Goal: Information Seeking & Learning: Understand process/instructions

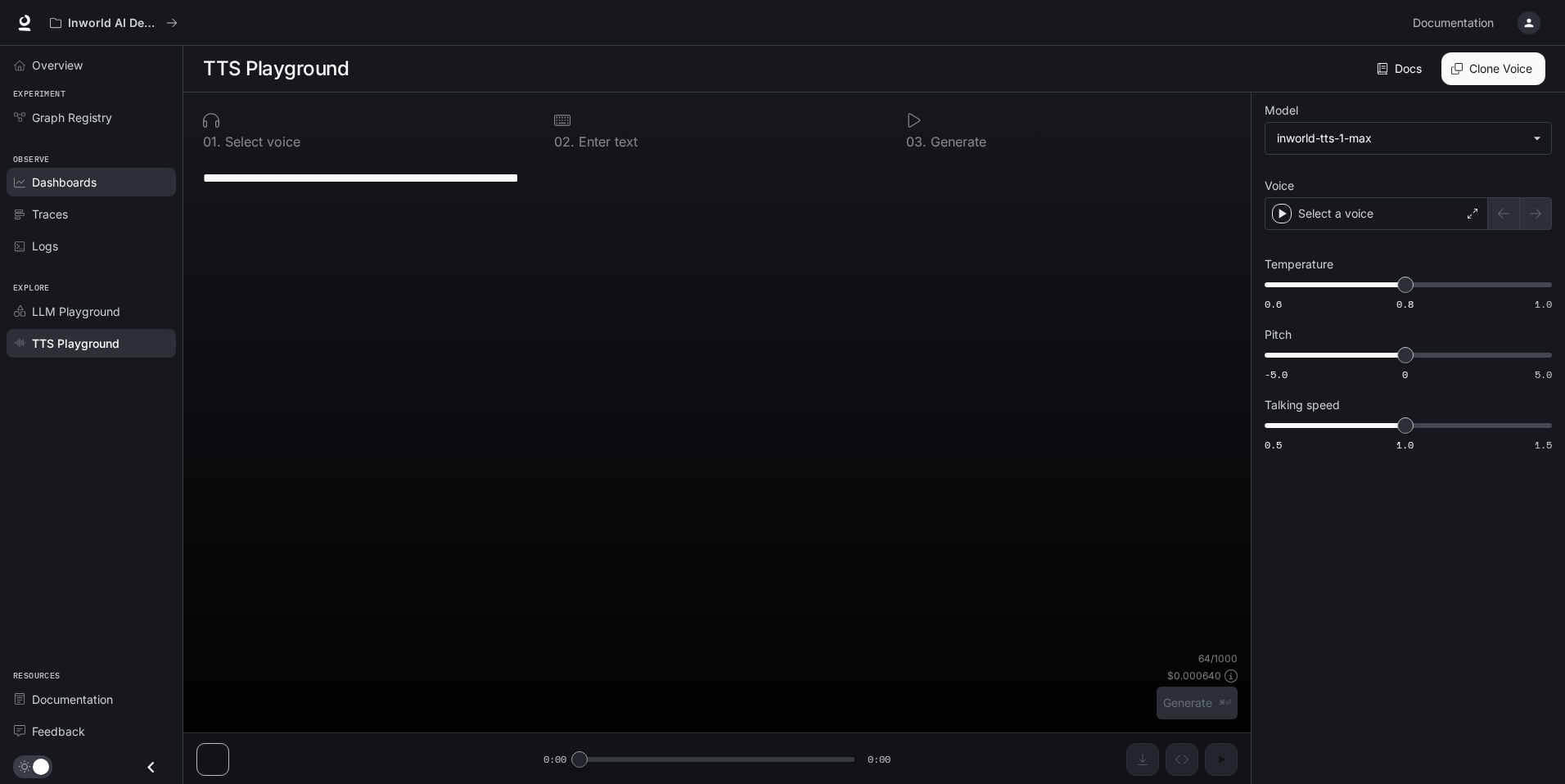
click at [106, 183] on div "Dashboards" at bounding box center [101, 182] width 137 height 17
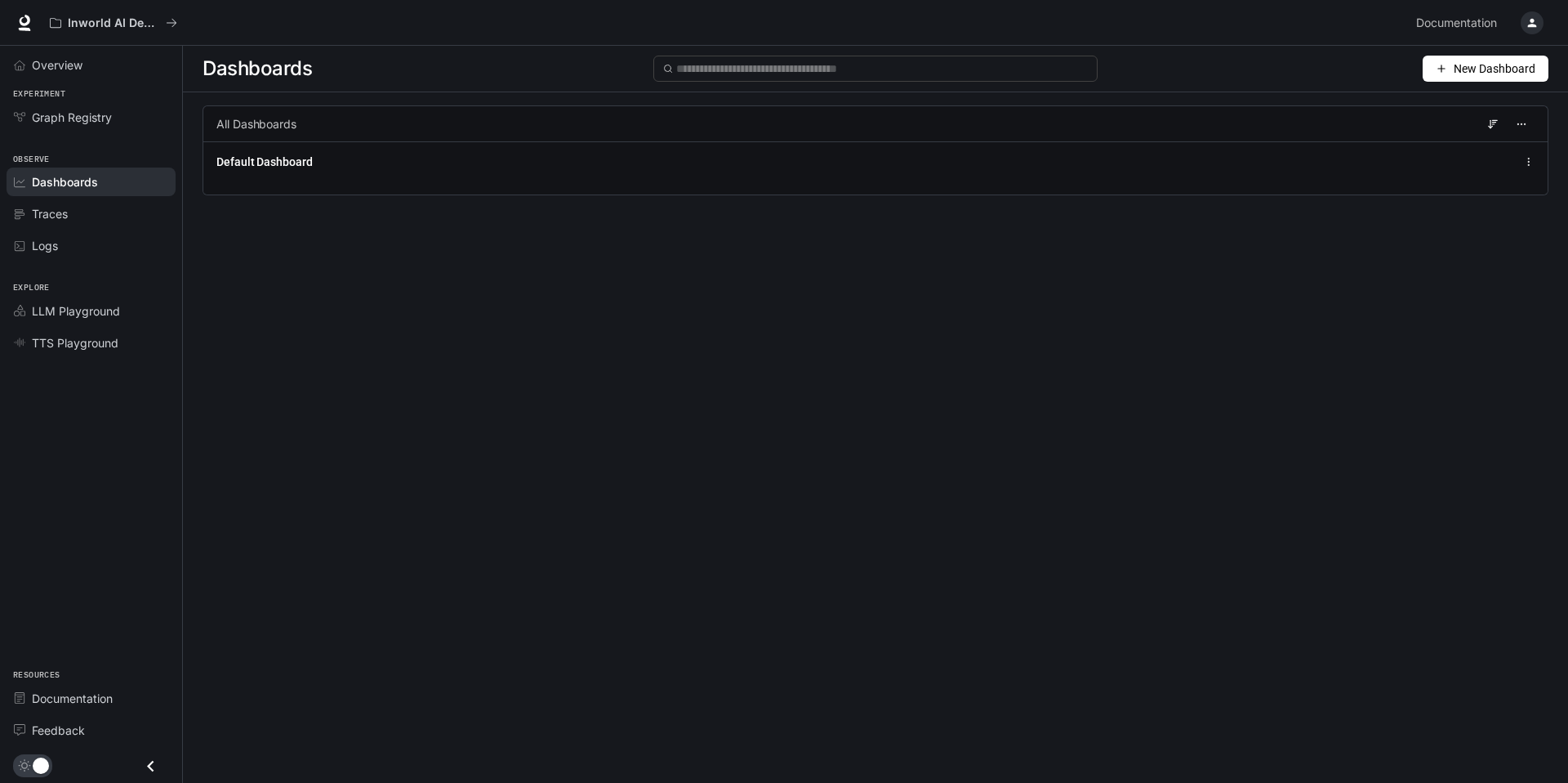
click at [116, 93] on span "Experiment" at bounding box center [91, 94] width 182 height 14
click at [112, 116] on span "Graph Registry" at bounding box center [72, 117] width 80 height 17
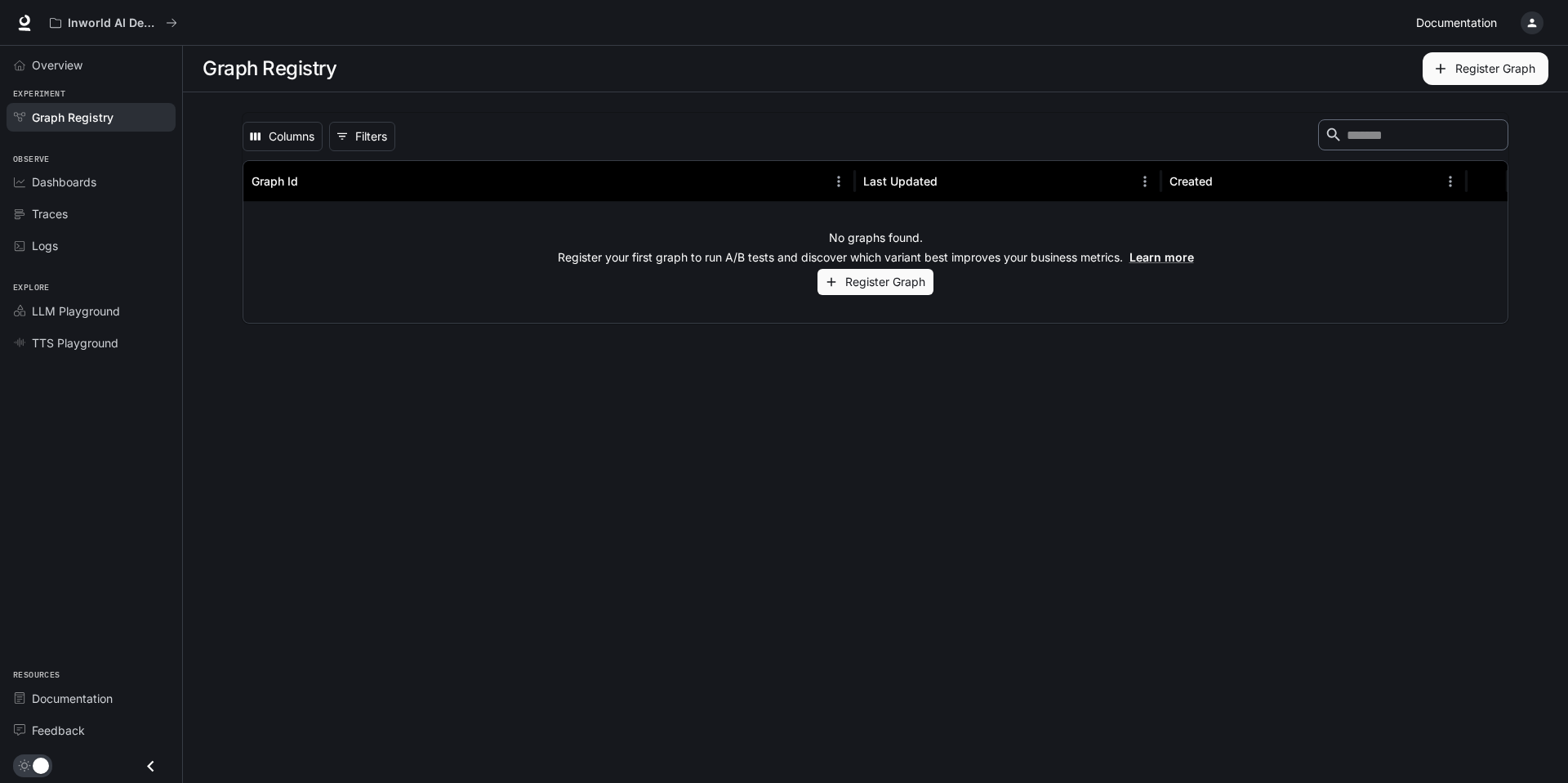
click at [1464, 26] on span "Documentation" at bounding box center [1455, 24] width 80 height 21
click at [89, 312] on span "LLM Playground" at bounding box center [76, 311] width 88 height 17
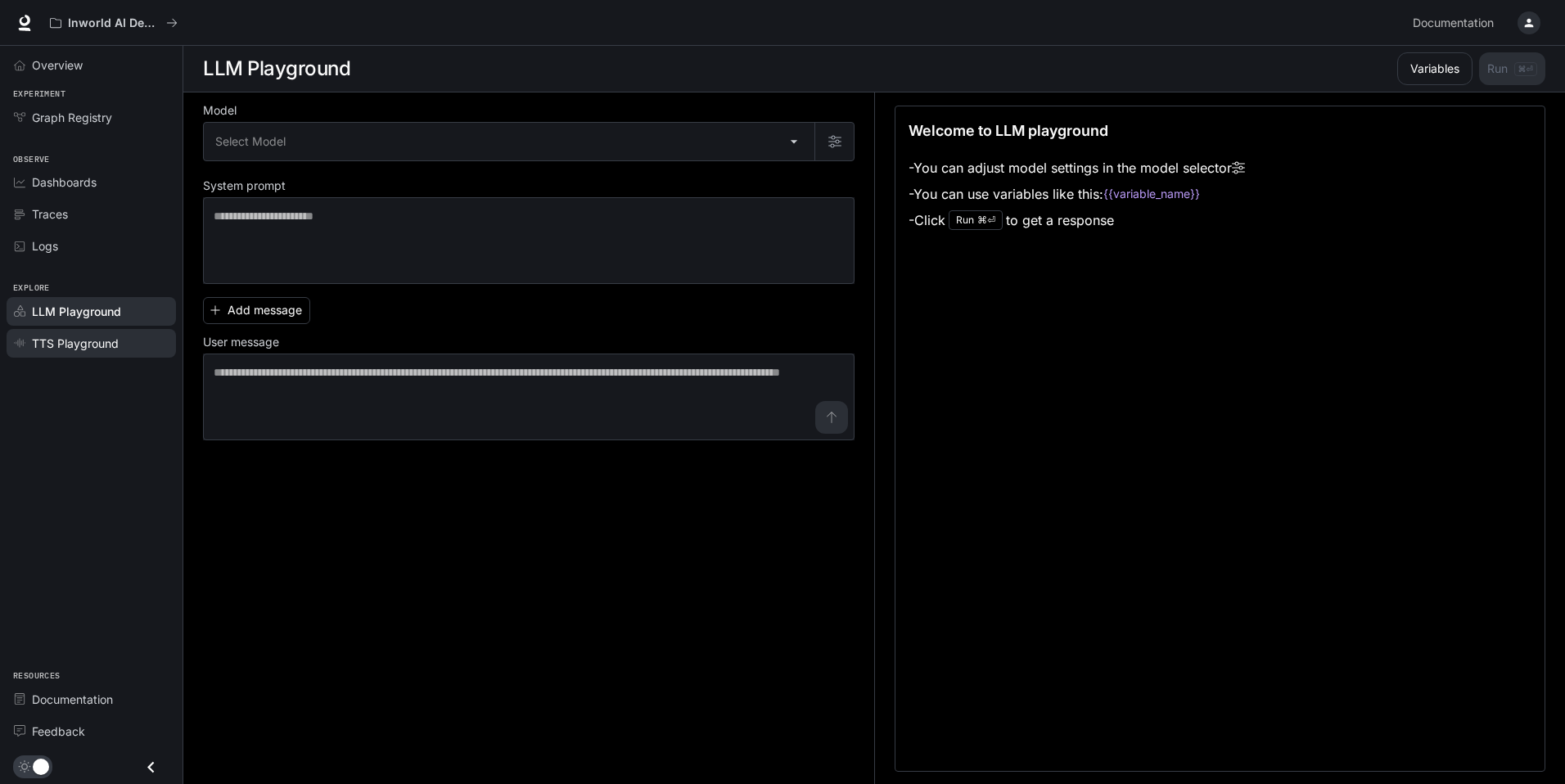
click at [83, 337] on span "TTS Playground" at bounding box center [75, 343] width 86 height 17
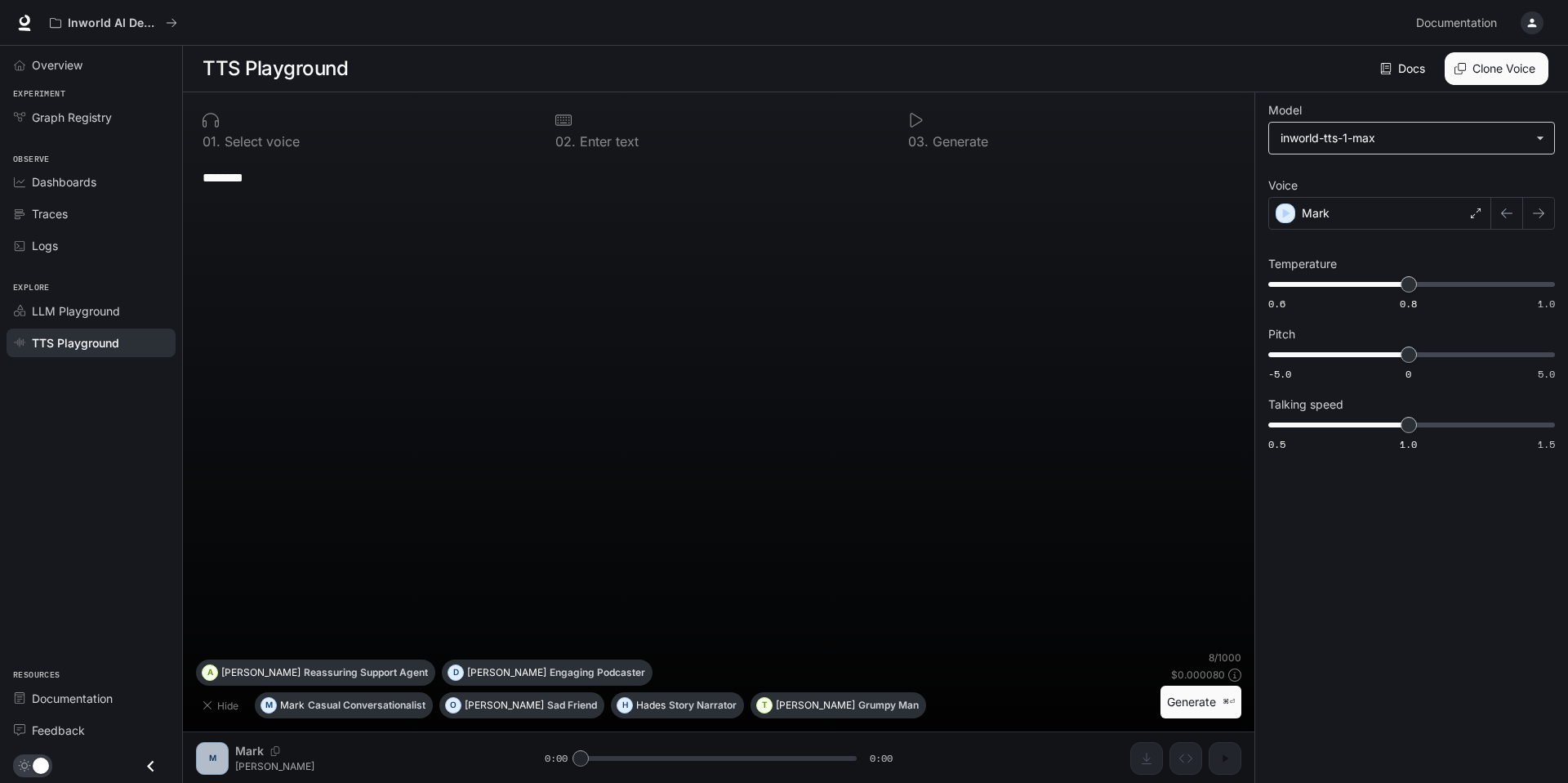
click at [1438, 147] on body "**********" at bounding box center [784, 391] width 1568 height 783
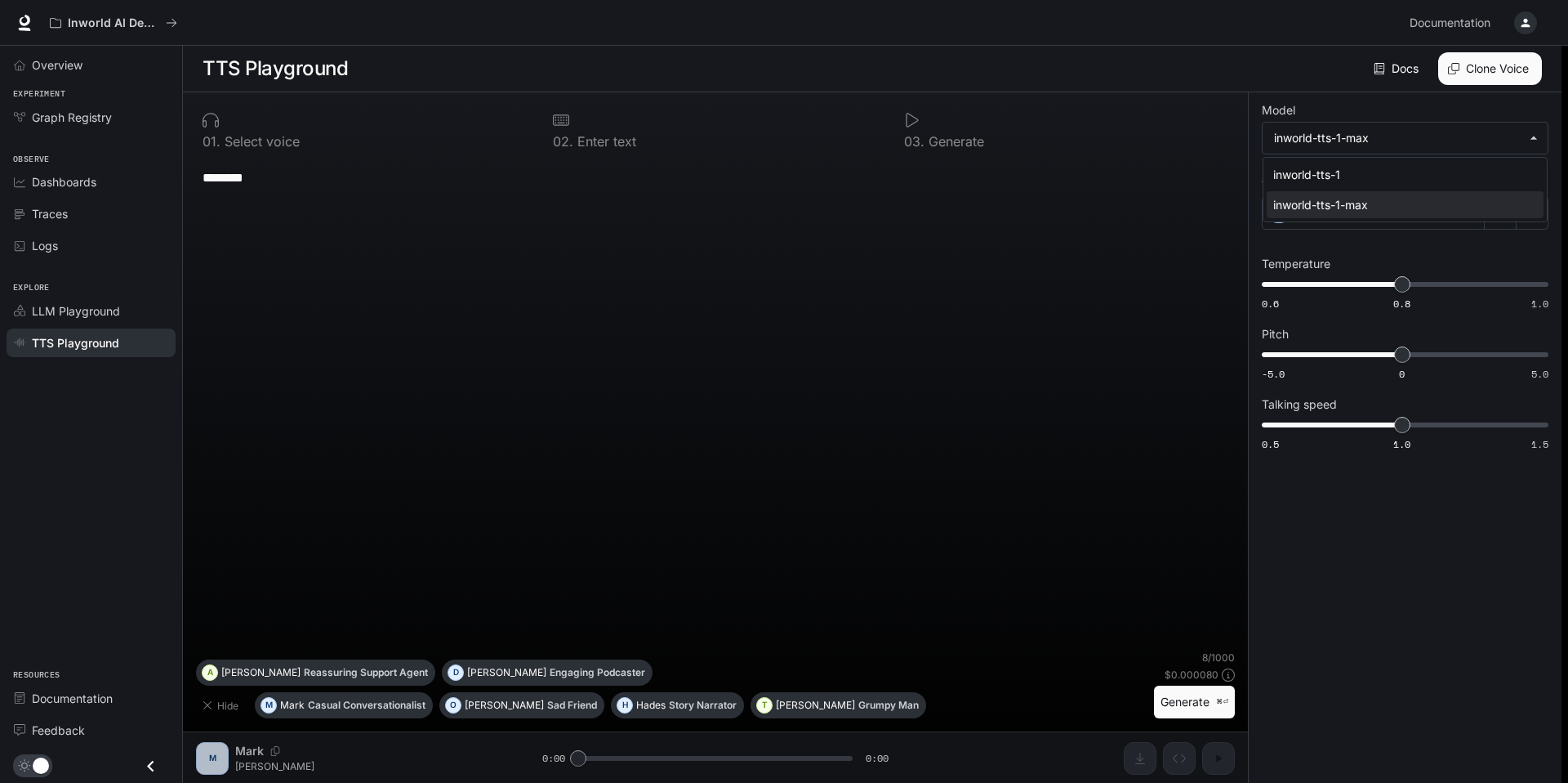
click at [1474, 80] on div at bounding box center [784, 391] width 1568 height 783
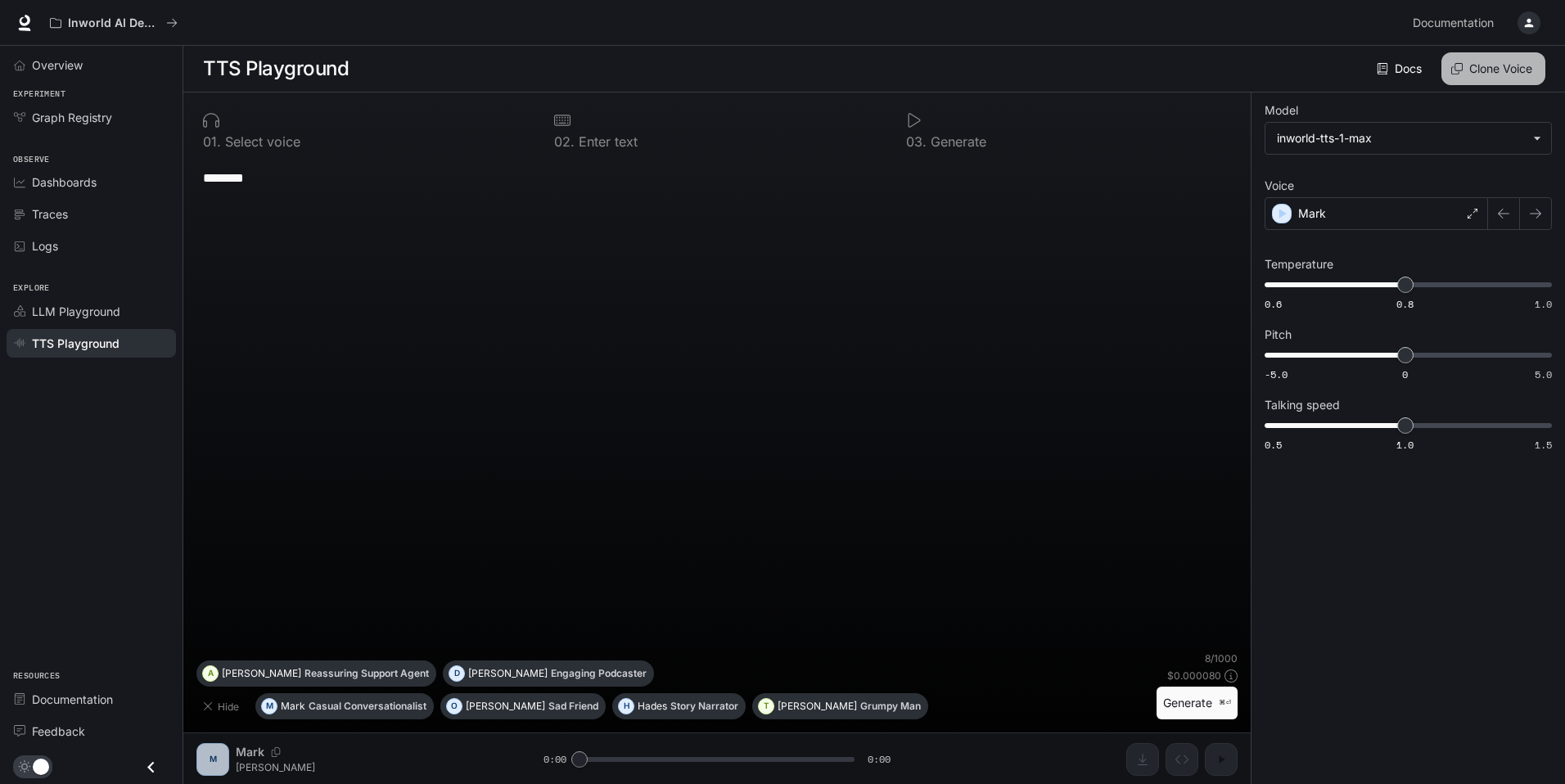
drag, startPoint x: 1479, startPoint y: 81, endPoint x: 1475, endPoint y: 100, distance: 19.4
click at [1478, 86] on section "TTS Playground Docs Voices Clone Voice" at bounding box center [874, 68] width 1381 height 46
click at [1482, 64] on button "Clone Voice" at bounding box center [1493, 68] width 104 height 33
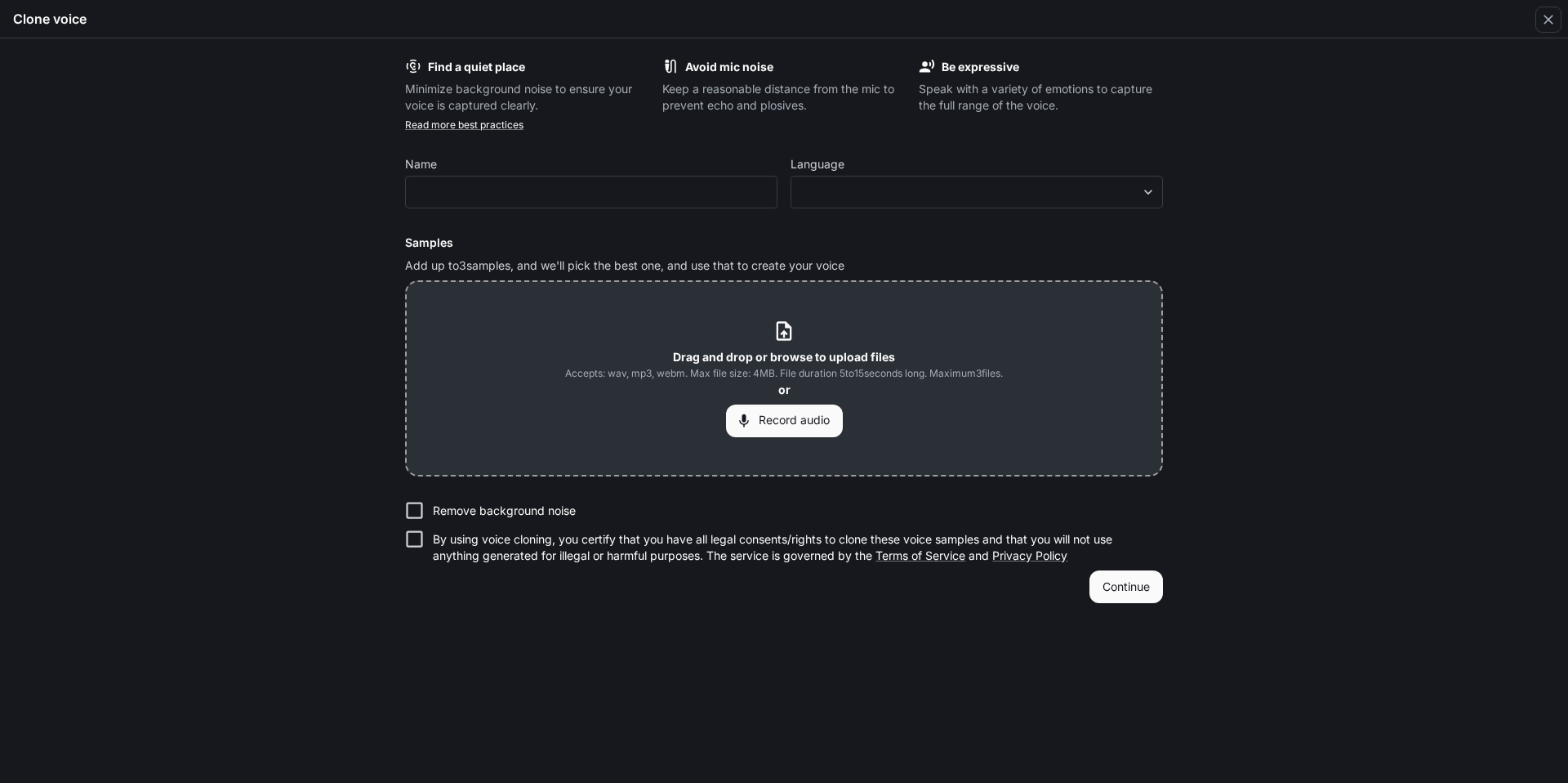
click at [416, 89] on p "Minimize background noise to ensure your voice is captured clearly." at bounding box center [527, 97] width 244 height 33
click at [417, 89] on p "Minimize background noise to ensure your voice is captured clearly." at bounding box center [527, 97] width 244 height 33
click at [419, 89] on p "Minimize background noise to ensure your voice is captured clearly." at bounding box center [527, 97] width 244 height 33
